Goal: Navigation & Orientation: Understand site structure

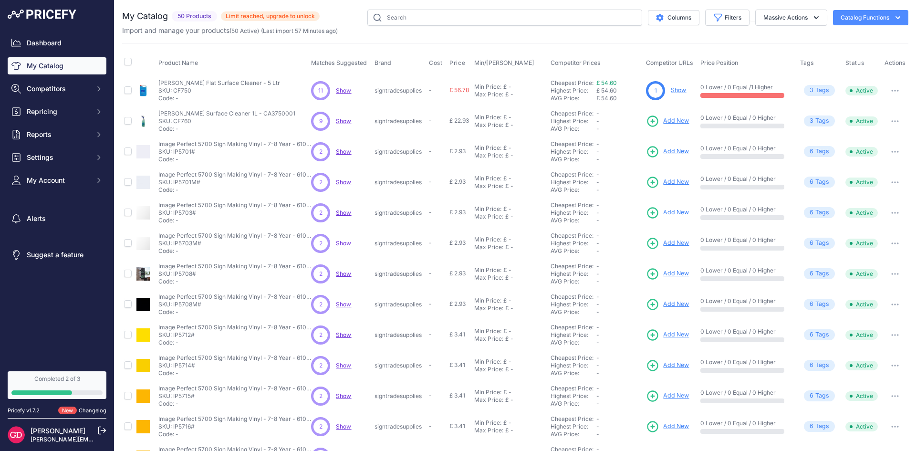
drag, startPoint x: 177, startPoint y: 16, endPoint x: 211, endPoint y: 14, distance: 33.4
click at [207, 13] on span "50 Products" at bounding box center [194, 16] width 45 height 11
click at [211, 14] on span "50 Products" at bounding box center [194, 16] width 45 height 11
click at [56, 115] on span "Repricing" at bounding box center [58, 112] width 62 height 10
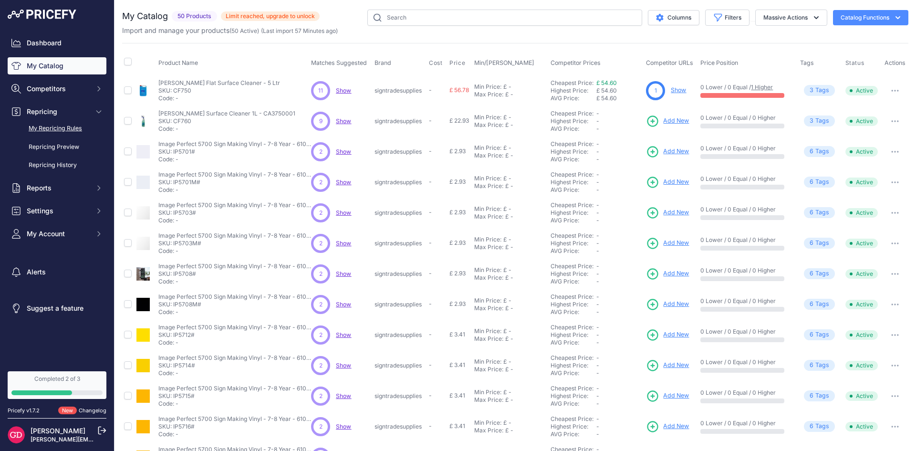
click at [68, 131] on link "My Repricing Rules" at bounding box center [57, 128] width 99 height 17
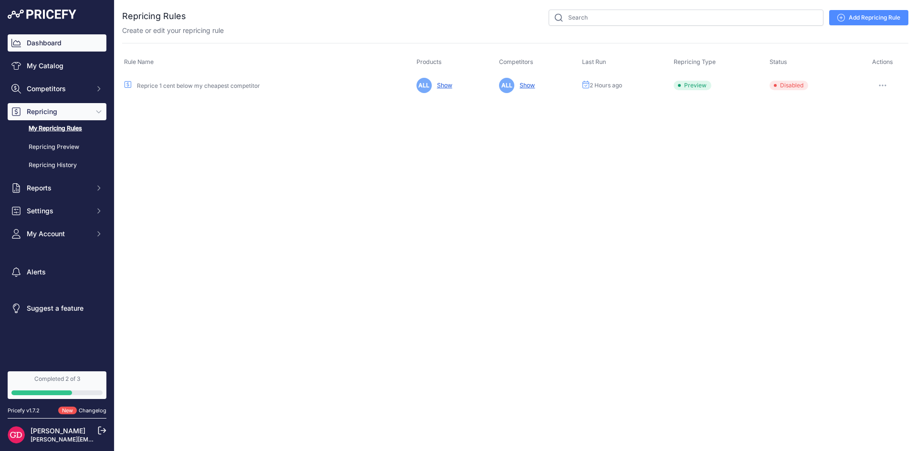
click at [63, 45] on link "Dashboard" at bounding box center [57, 42] width 99 height 17
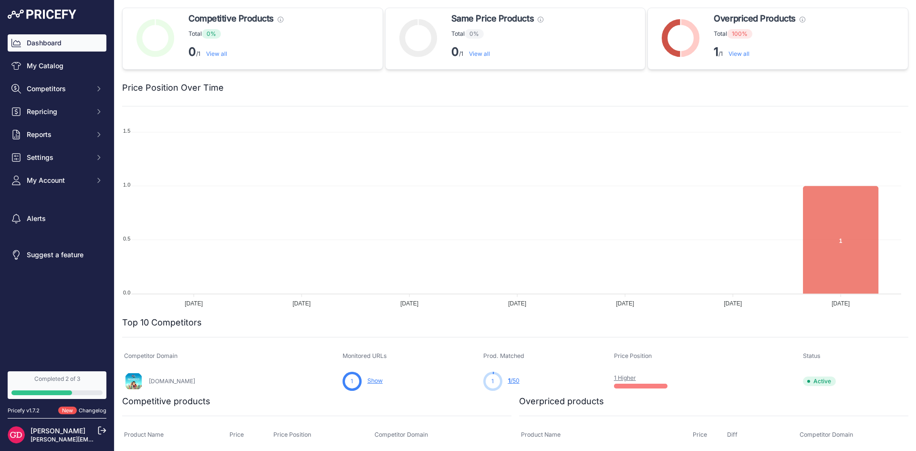
click at [68, 43] on link "Dashboard" at bounding box center [57, 42] width 99 height 17
